Goal: Task Accomplishment & Management: Use online tool/utility

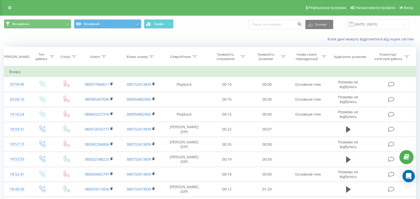
click at [3, 6] on div "Реферальна програма Налаштування профілю Вихід" at bounding box center [210, 7] width 420 height 15
click at [6, 3] on div "Реферальна програма Налаштування профілю Вихід" at bounding box center [210, 7] width 420 height 15
click at [11, 9] on icon at bounding box center [9, 8] width 3 height 4
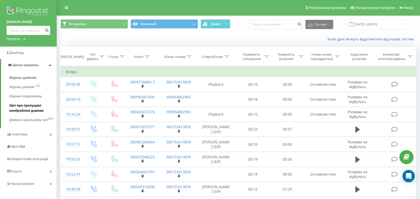
click at [24, 109] on span "Звіт про пропущені необроблені дзвінки" at bounding box center [31, 108] width 45 height 10
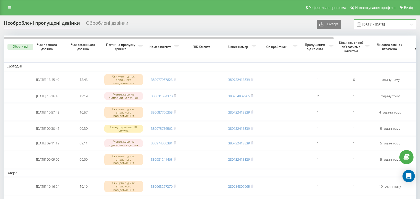
click at [398, 24] on input "[DATE] - [DATE]" at bounding box center [385, 24] width 62 height 10
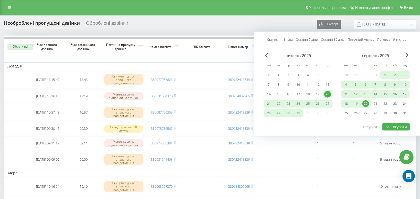
click at [404, 92] on div "17" at bounding box center [404, 94] width 7 height 7
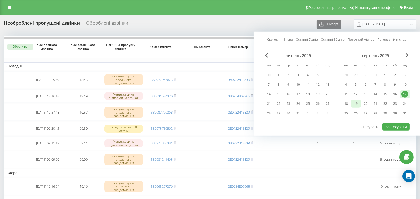
click at [357, 102] on div "19" at bounding box center [355, 103] width 7 height 7
click at [400, 126] on button "Застосувати" at bounding box center [395, 126] width 27 height 7
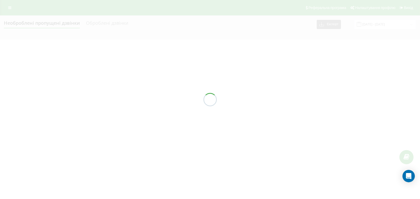
type input "17.08.2025 - 19.08.2025"
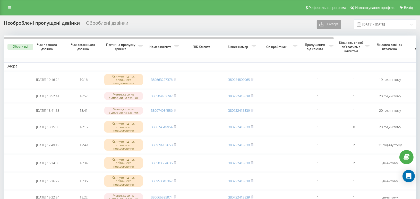
click at [334, 27] on button "Експорт" at bounding box center [329, 24] width 24 height 9
click at [328, 45] on span ".xlsx" at bounding box center [324, 43] width 7 height 5
click at [101, 23] on div "Оброблені дзвінки" at bounding box center [107, 24] width 42 height 8
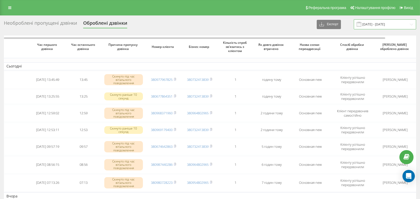
click at [393, 23] on input "[DATE] - [DATE]" at bounding box center [385, 24] width 62 height 10
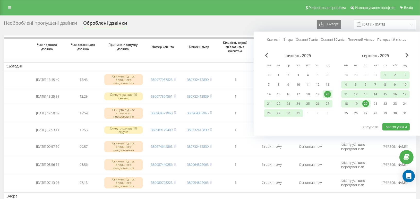
click at [403, 95] on div "17" at bounding box center [404, 94] width 7 height 7
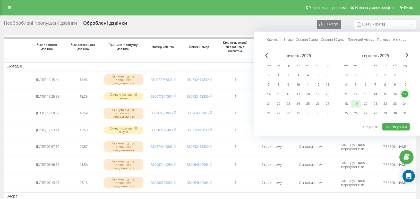
click at [355, 103] on div "19" at bounding box center [355, 103] width 7 height 7
click at [401, 125] on button "Застосувати" at bounding box center [395, 126] width 27 height 7
type input "17.08.2025 - 19.08.2025"
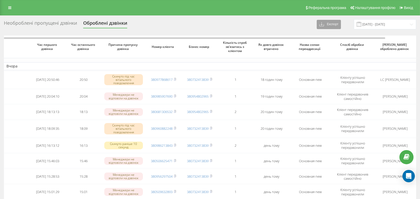
click at [338, 23] on button "Експорт" at bounding box center [329, 24] width 24 height 9
click at [337, 44] on div ".xlsx" at bounding box center [330, 43] width 27 height 9
